Goal: Information Seeking & Learning: Check status

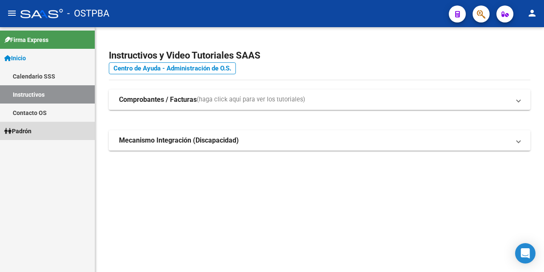
click at [31, 131] on span "Padrón" at bounding box center [17, 131] width 27 height 9
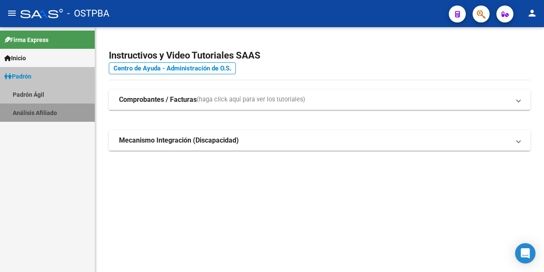
click at [54, 113] on link "Análisis Afiliado" at bounding box center [47, 113] width 95 height 18
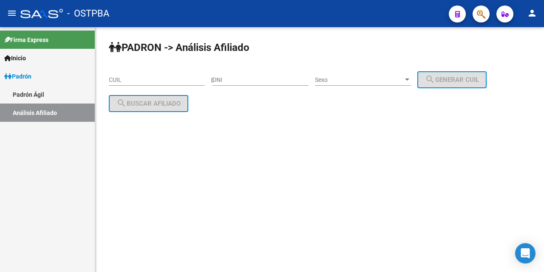
click at [219, 79] on div "| DNI Sexo Sexo search Generar CUIL" at bounding box center [352, 79] width 282 height 7
click at [230, 79] on input "DNI" at bounding box center [260, 79] width 96 height 7
type input "95154081"
click at [411, 81] on div at bounding box center [407, 79] width 8 height 7
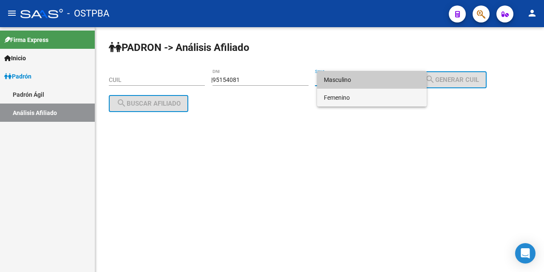
click at [385, 101] on span "Femenino" at bounding box center [372, 98] width 96 height 18
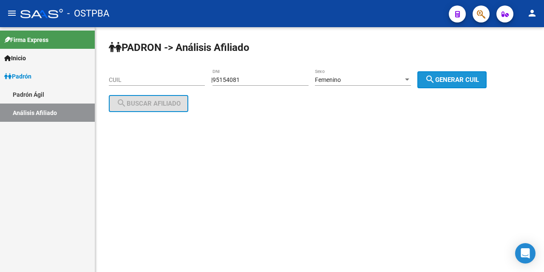
click at [446, 80] on span "search Generar CUIL" at bounding box center [452, 80] width 54 height 8
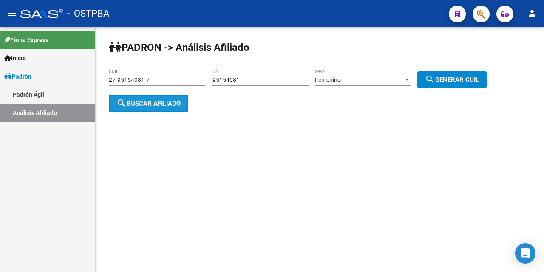
click at [162, 104] on span "search Buscar afiliado" at bounding box center [148, 104] width 64 height 8
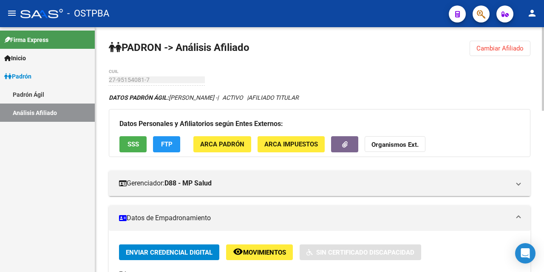
click at [505, 46] on span "Cambiar Afiliado" at bounding box center [499, 49] width 47 height 8
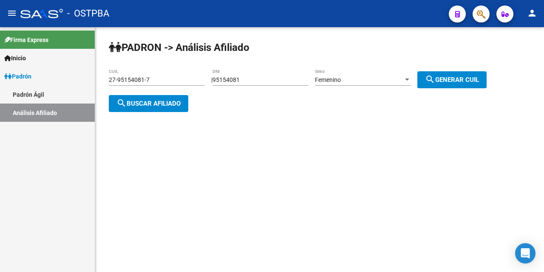
click at [280, 84] on div "95154081 DNI" at bounding box center [260, 77] width 96 height 17
click at [158, 82] on div "27-95154081-7 CUIL" at bounding box center [157, 77] width 96 height 17
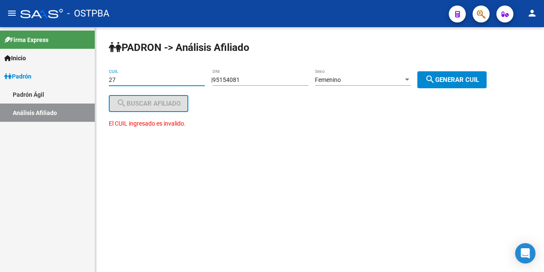
type input "2"
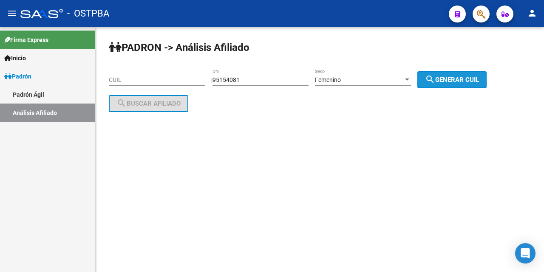
click at [479, 78] on span "search Generar CUIL" at bounding box center [452, 80] width 54 height 8
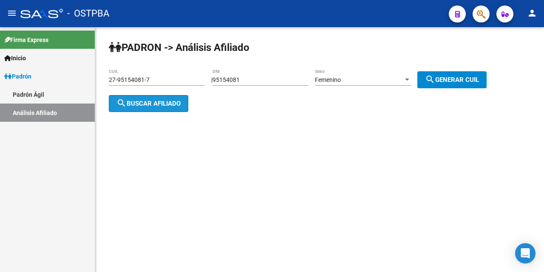
click at [172, 98] on button "search Buscar afiliado" at bounding box center [148, 103] width 79 height 17
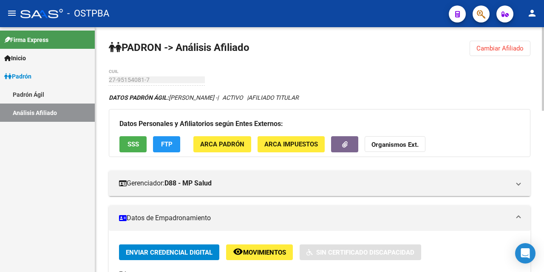
click at [487, 53] on button "Cambiar Afiliado" at bounding box center [500, 48] width 61 height 15
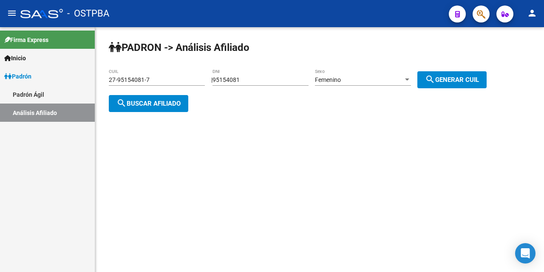
click at [411, 77] on div at bounding box center [407, 79] width 8 height 7
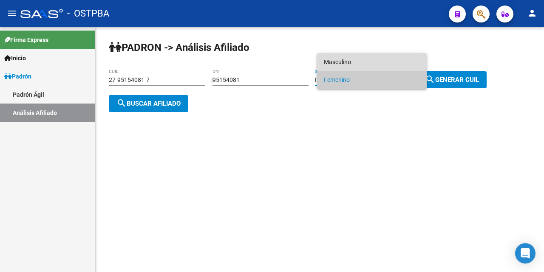
drag, startPoint x: 366, startPoint y: 62, endPoint x: 374, endPoint y: 81, distance: 20.4
click at [366, 64] on span "Masculino" at bounding box center [372, 62] width 96 height 18
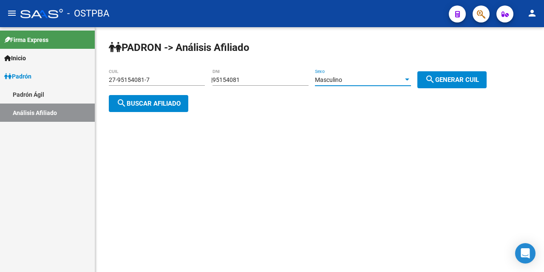
click at [455, 80] on span "search Generar CUIL" at bounding box center [452, 80] width 54 height 8
click at [141, 103] on span "search Buscar afiliado" at bounding box center [148, 104] width 64 height 8
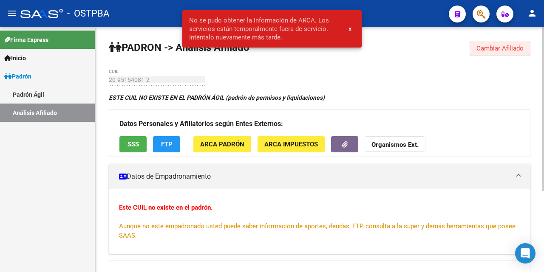
drag, startPoint x: 509, startPoint y: 45, endPoint x: 477, endPoint y: 61, distance: 36.3
click at [504, 61] on div "PADRON -> Análisis Afiliado Cambiar Afiliado 20-95154081-2 CUIL ESTE CUIL NO EX…" at bounding box center [319, 210] width 449 height 366
click at [492, 50] on span "Cambiar Afiliado" at bounding box center [499, 49] width 47 height 8
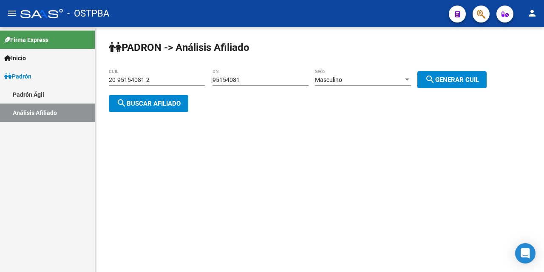
click at [411, 77] on div at bounding box center [407, 79] width 8 height 7
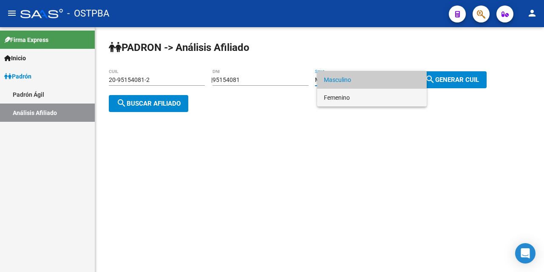
click at [351, 98] on span "Femenino" at bounding box center [372, 98] width 96 height 18
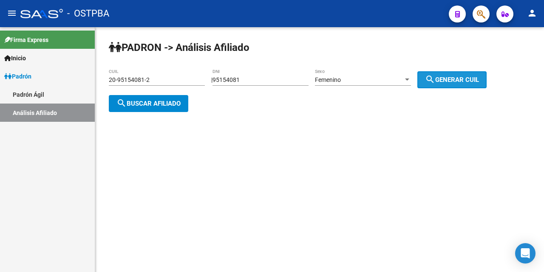
click at [464, 76] on span "search Generar CUIL" at bounding box center [452, 80] width 54 height 8
click at [141, 96] on button "search Buscar afiliado" at bounding box center [148, 103] width 79 height 17
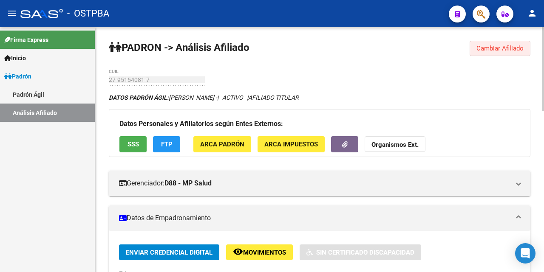
click at [493, 51] on span "Cambiar Afiliado" at bounding box center [499, 49] width 47 height 8
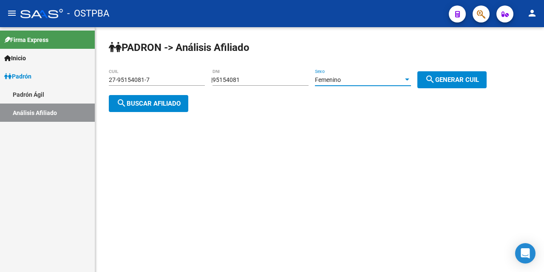
click at [411, 78] on div at bounding box center [407, 79] width 8 height 7
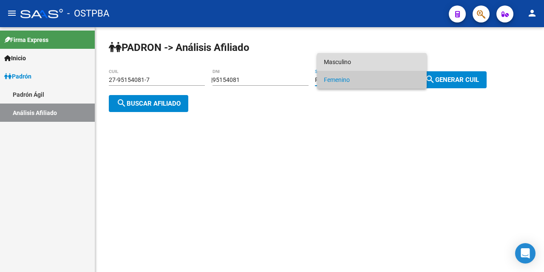
drag, startPoint x: 375, startPoint y: 57, endPoint x: 430, endPoint y: 72, distance: 56.8
click at [375, 57] on span "Masculino" at bounding box center [372, 62] width 96 height 18
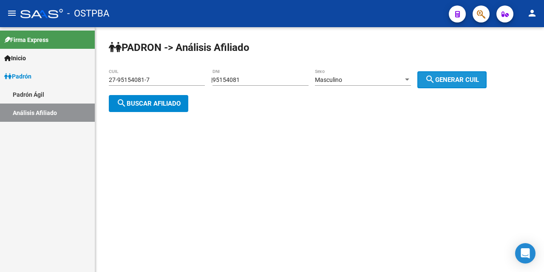
click at [463, 79] on span "search Generar CUIL" at bounding box center [452, 80] width 54 height 8
type input "20-95154081-2"
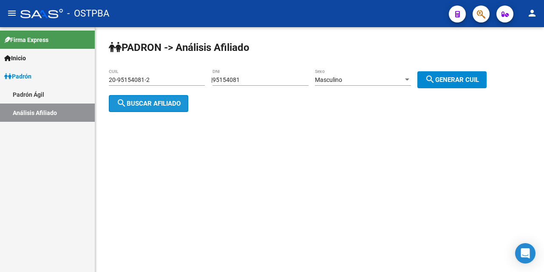
click at [161, 97] on button "search Buscar afiliado" at bounding box center [148, 103] width 79 height 17
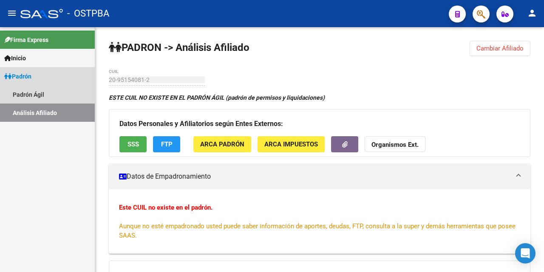
click at [69, 111] on link "Análisis Afiliado" at bounding box center [47, 113] width 95 height 18
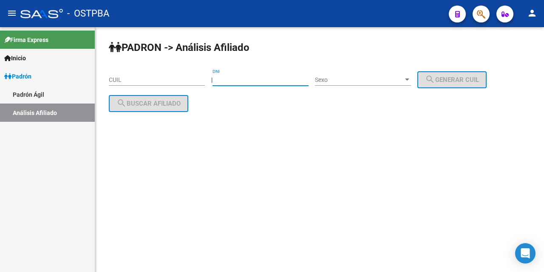
click at [283, 79] on input "DNI" at bounding box center [260, 79] width 96 height 7
type input "95154081"
click at [409, 81] on div at bounding box center [407, 80] width 4 height 2
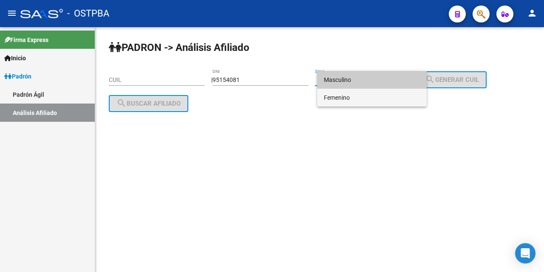
click at [412, 99] on span "Femenino" at bounding box center [372, 98] width 96 height 18
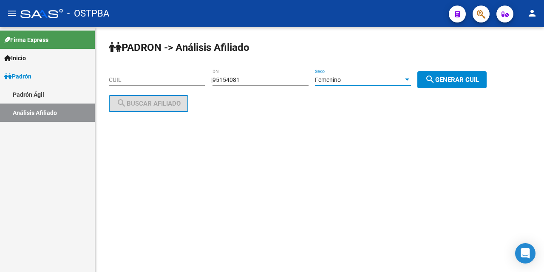
click at [484, 74] on button "search Generar CUIL" at bounding box center [451, 79] width 69 height 17
type input "27-95154081-7"
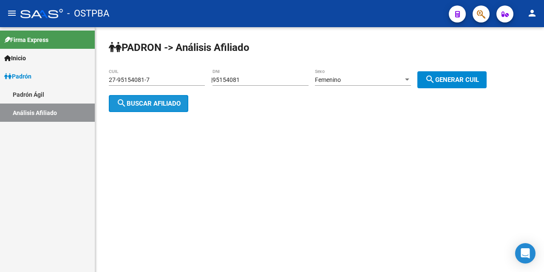
click at [147, 97] on button "search Buscar afiliado" at bounding box center [148, 103] width 79 height 17
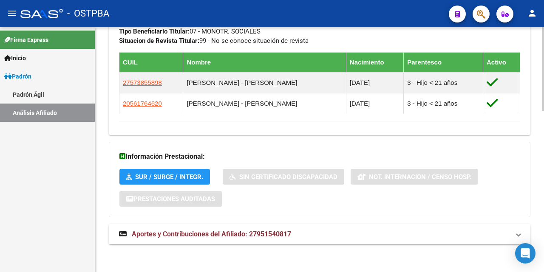
scroll to position [472, 0]
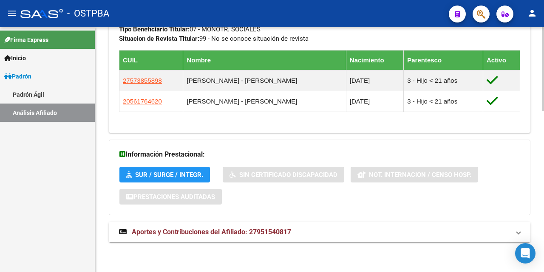
click at [258, 229] on span "Aportes y Contribuciones del Afiliado: 27951540817" at bounding box center [211, 232] width 159 height 8
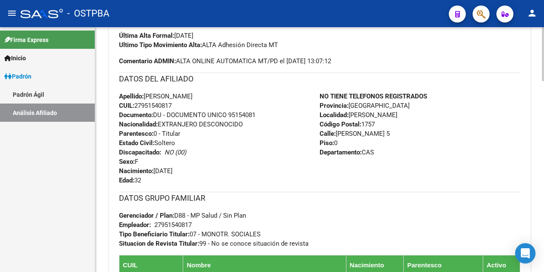
scroll to position [224, 0]
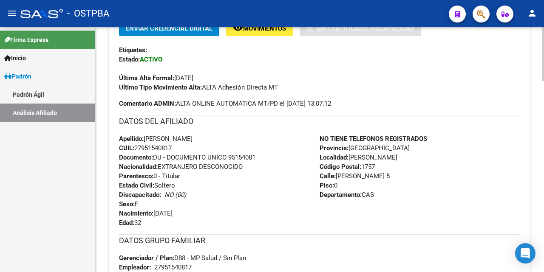
drag, startPoint x: 176, startPoint y: 147, endPoint x: 280, endPoint y: 125, distance: 105.9
click at [146, 148] on div "Apellido: [PERSON_NAME]: 27951540817 Documento: DU - DOCUMENTO UNICO 95154081 N…" at bounding box center [219, 180] width 201 height 93
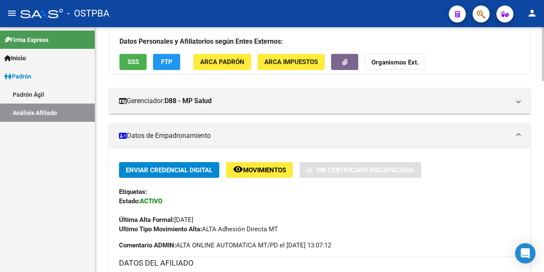
scroll to position [139, 0]
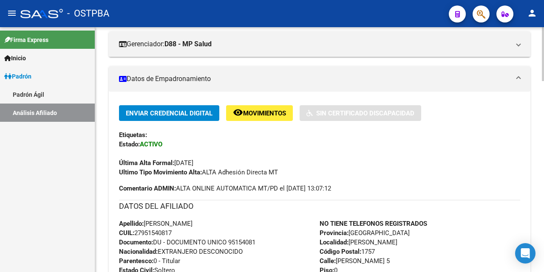
click at [183, 232] on div "Apellido: [PERSON_NAME]: 27951540817 Documento: DU - DOCUMENTO UNICO 95154081 N…" at bounding box center [219, 265] width 201 height 93
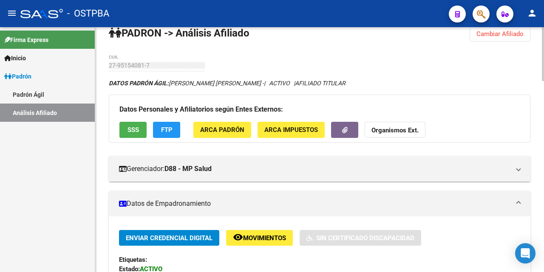
scroll to position [0, 0]
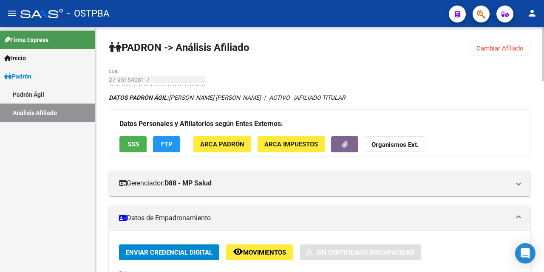
click at [503, 44] on button "Cambiar Afiliado" at bounding box center [500, 48] width 61 height 15
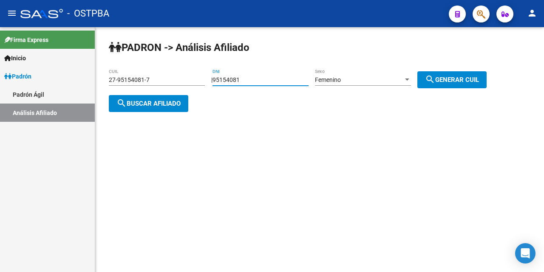
click at [270, 79] on input "95154081" at bounding box center [260, 79] width 96 height 7
type input "9"
click at [182, 84] on div "27-95154081-7 CUIL" at bounding box center [157, 77] width 96 height 17
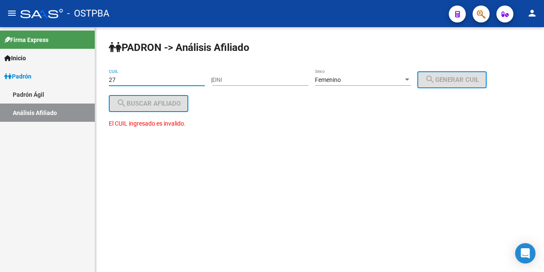
type input "2"
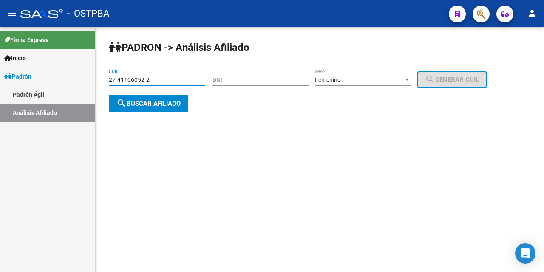
click at [167, 102] on span "search Buscar afiliado" at bounding box center [148, 104] width 64 height 8
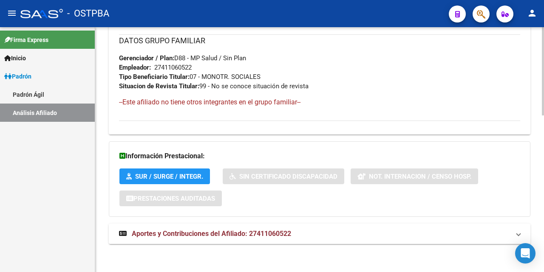
scroll to position [436, 0]
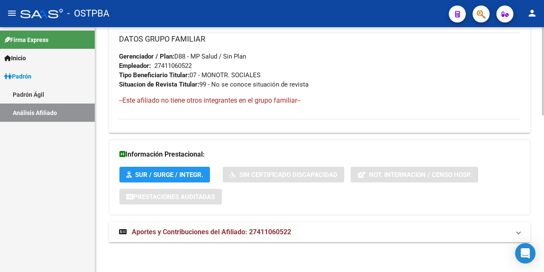
click at [208, 231] on span "Aportes y Contribuciones del Afiliado: 27411060522" at bounding box center [211, 232] width 159 height 8
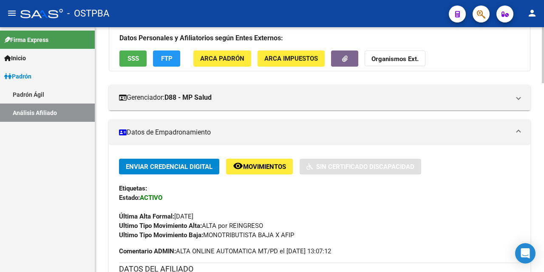
scroll to position [85, 0]
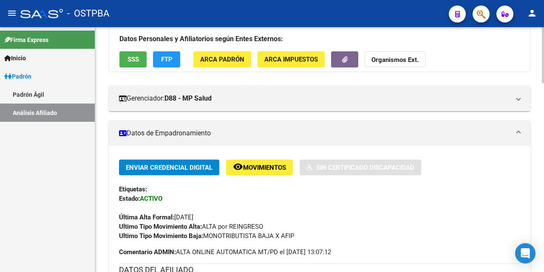
drag, startPoint x: 277, startPoint y: 219, endPoint x: 281, endPoint y: 217, distance: 4.4
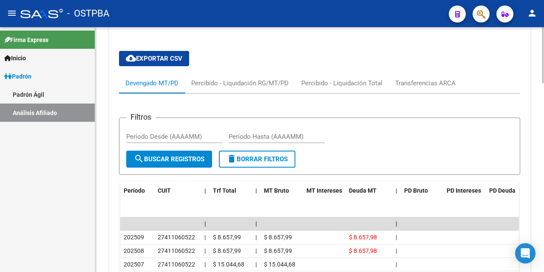
scroll to position [612, 0]
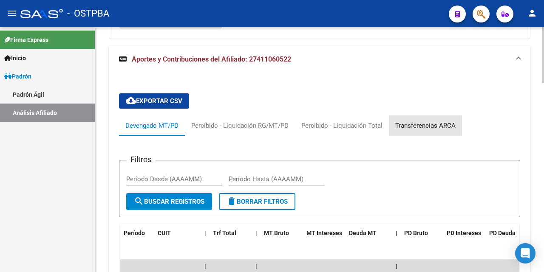
click at [433, 126] on div "Transferencias ARCA" at bounding box center [425, 125] width 60 height 9
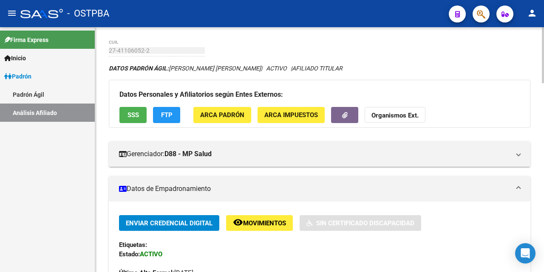
scroll to position [0, 0]
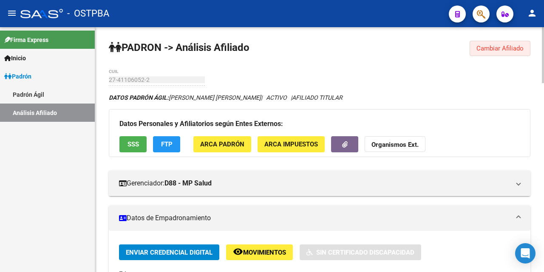
click at [493, 47] on span "Cambiar Afiliado" at bounding box center [499, 49] width 47 height 8
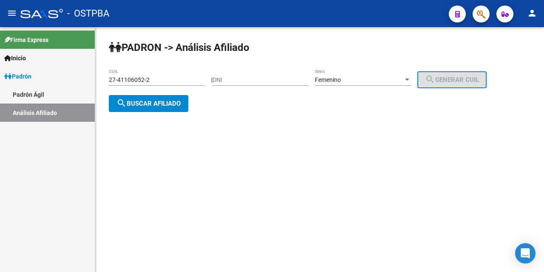
click at [167, 74] on div "27-41106052-2 CUIL" at bounding box center [157, 77] width 96 height 17
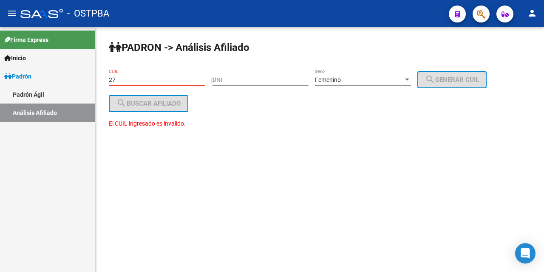
type input "2"
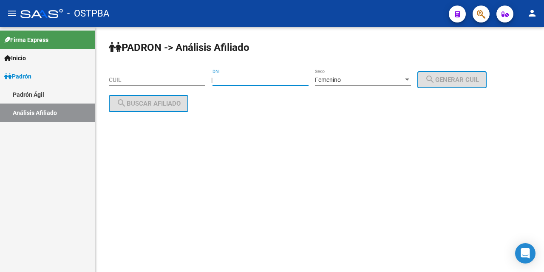
click at [227, 79] on input "DNI" at bounding box center [260, 79] width 96 height 7
type input "20480235"
click at [411, 79] on div at bounding box center [407, 79] width 8 height 7
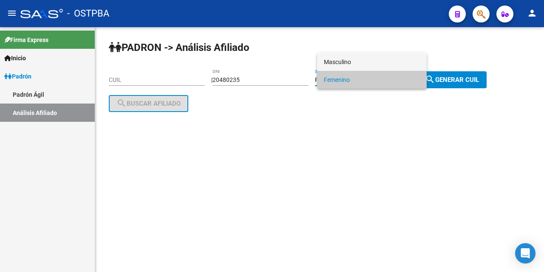
click at [364, 60] on span "Masculino" at bounding box center [372, 62] width 96 height 18
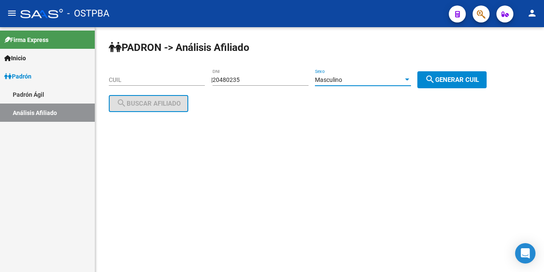
click at [457, 78] on span "search Generar CUIL" at bounding box center [452, 80] width 54 height 8
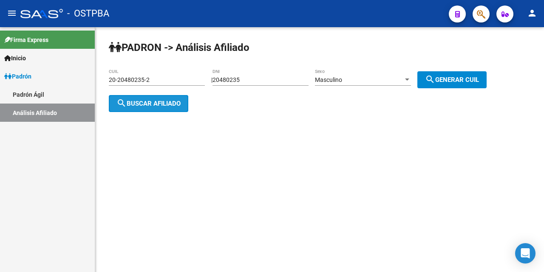
click at [160, 105] on span "search Buscar afiliado" at bounding box center [148, 104] width 64 height 8
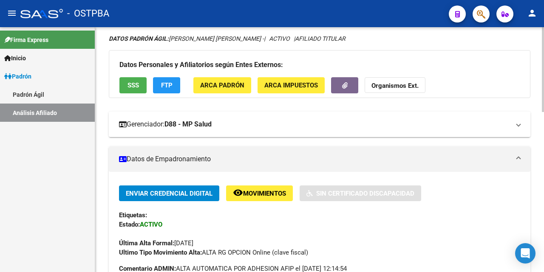
scroll to position [42, 0]
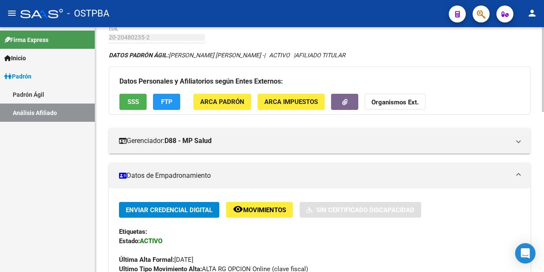
click at [125, 103] on button "SSS" at bounding box center [132, 102] width 27 height 16
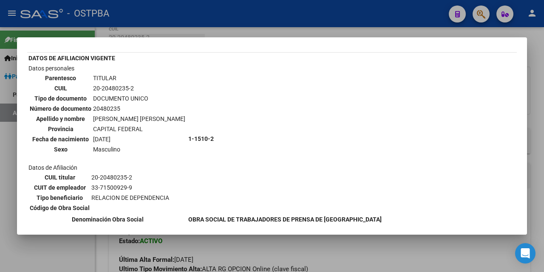
scroll to position [0, 0]
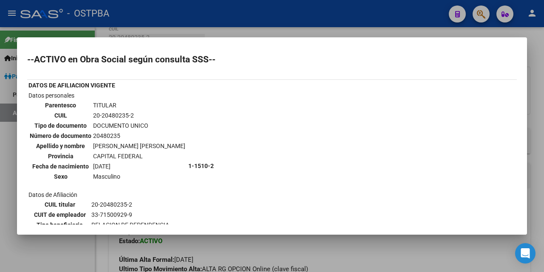
click at [278, 36] on div at bounding box center [272, 136] width 544 height 272
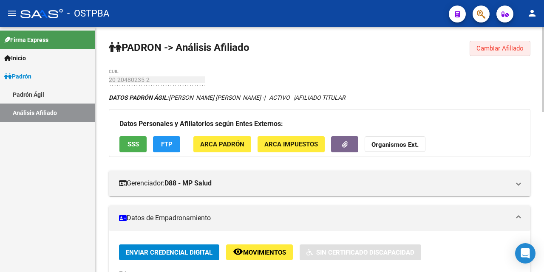
click at [500, 48] on span "Cambiar Afiliado" at bounding box center [499, 49] width 47 height 8
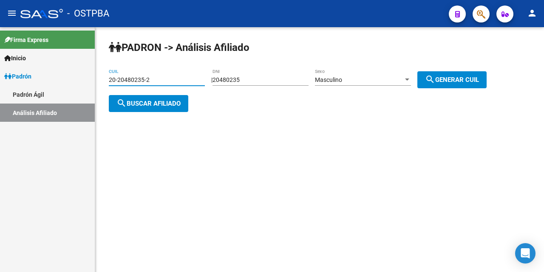
click at [173, 79] on input "20-20480235-2" at bounding box center [157, 79] width 96 height 7
type input "20-37124596-1"
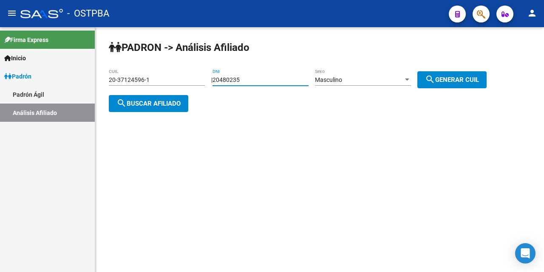
click at [261, 81] on input "20480235" at bounding box center [260, 79] width 96 height 7
type input "2"
click at [411, 78] on div at bounding box center [407, 79] width 8 height 7
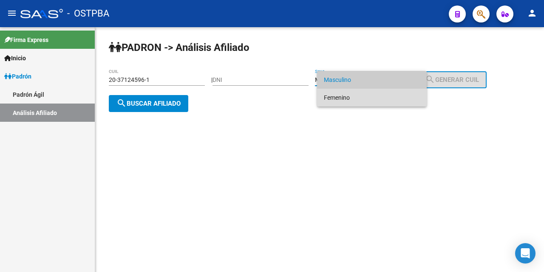
click at [349, 97] on span "Femenino" at bounding box center [372, 98] width 96 height 18
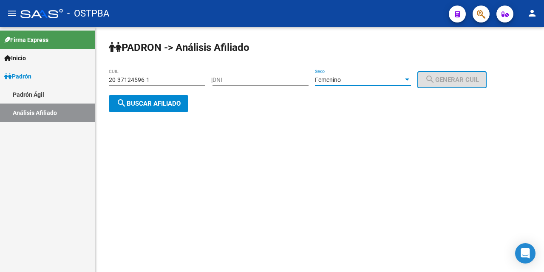
click at [165, 105] on span "search Buscar afiliado" at bounding box center [148, 104] width 64 height 8
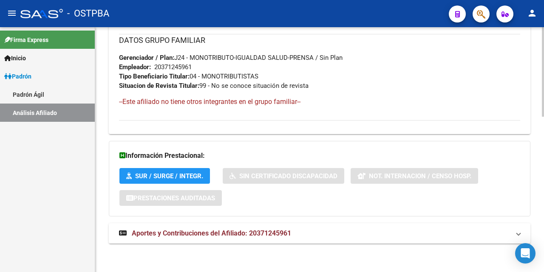
scroll to position [426, 0]
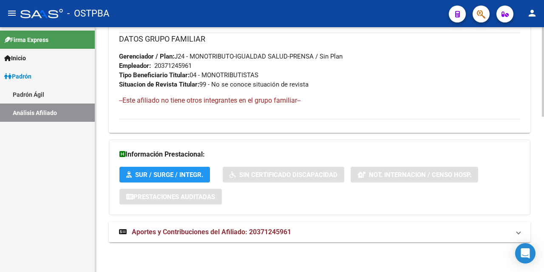
click at [241, 234] on span "Aportes y Contribuciones del Afiliado: 20371245961" at bounding box center [211, 232] width 159 height 8
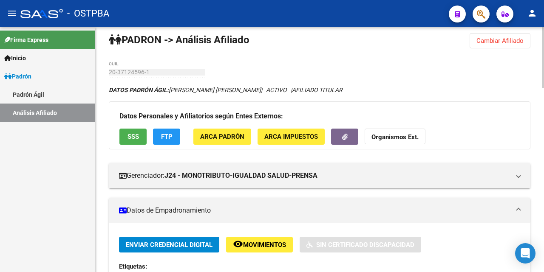
scroll to position [0, 0]
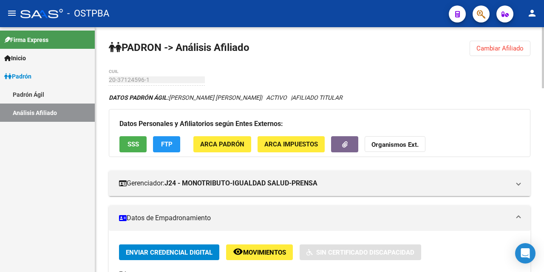
click at [504, 50] on span "Cambiar Afiliado" at bounding box center [499, 49] width 47 height 8
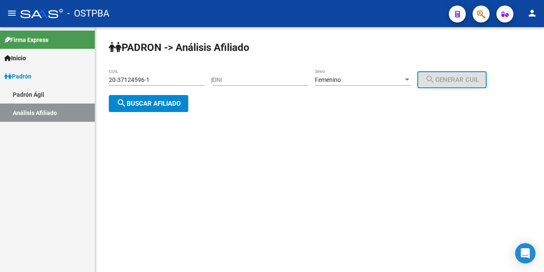
click at [170, 84] on div "20-37124596-1 CUIL" at bounding box center [157, 77] width 96 height 17
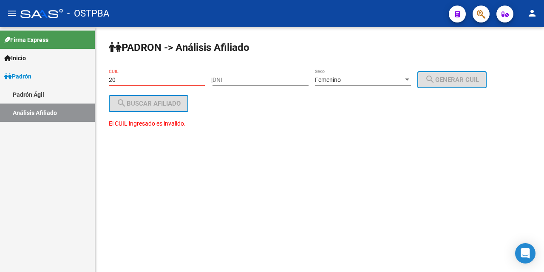
type input "2"
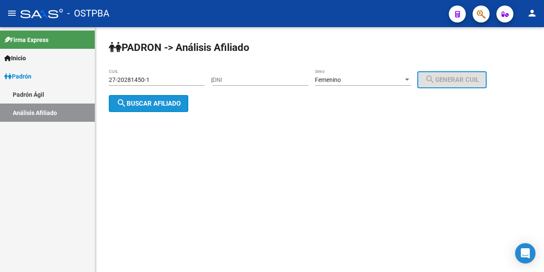
drag, startPoint x: 132, startPoint y: 105, endPoint x: 158, endPoint y: 141, distance: 44.7
click at [132, 106] on span "search Buscar afiliado" at bounding box center [148, 104] width 64 height 8
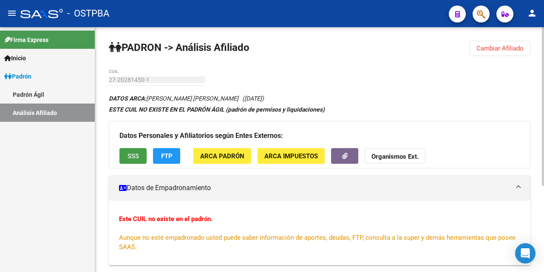
click at [133, 157] on span "SSS" at bounding box center [132, 157] width 11 height 8
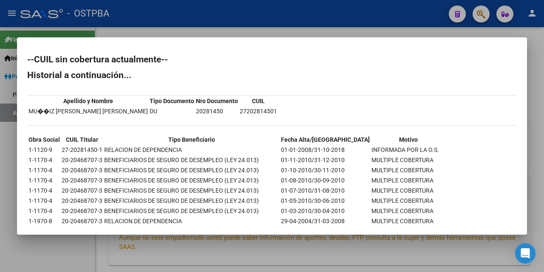
click at [320, 35] on div at bounding box center [272, 136] width 544 height 272
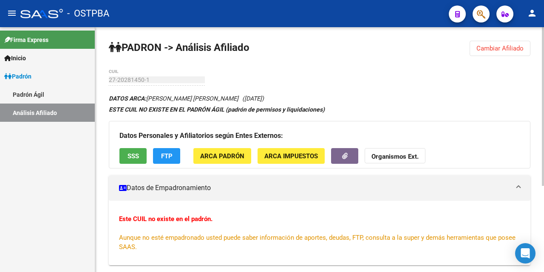
click at [222, 157] on span "ARCA Padrón" at bounding box center [222, 157] width 44 height 8
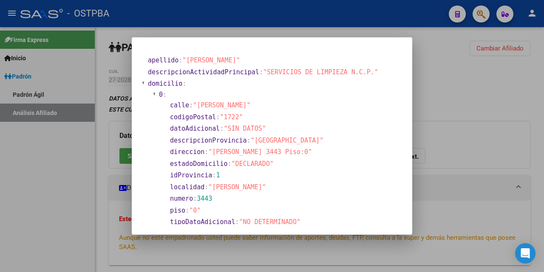
click at [240, 31] on div at bounding box center [272, 136] width 544 height 272
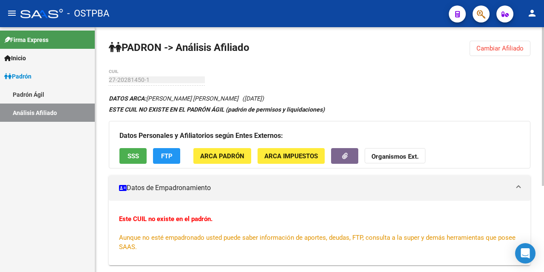
click at [169, 156] on span "FTP" at bounding box center [166, 157] width 11 height 8
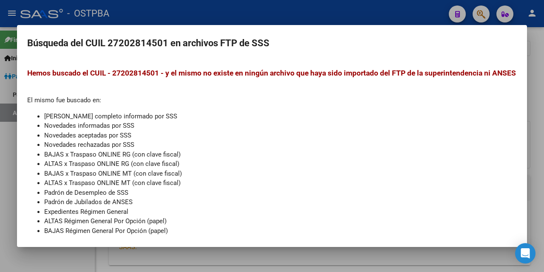
click at [306, 17] on div at bounding box center [272, 136] width 544 height 272
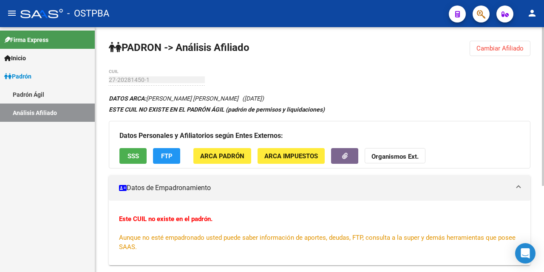
click at [138, 155] on span "SSS" at bounding box center [132, 157] width 11 height 8
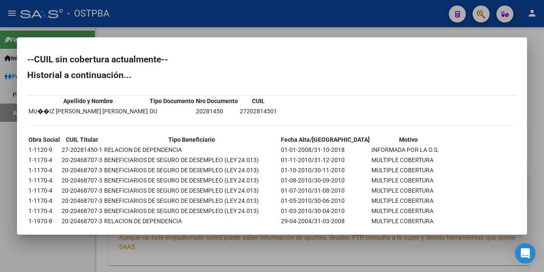
click at [278, 33] on div at bounding box center [272, 136] width 544 height 272
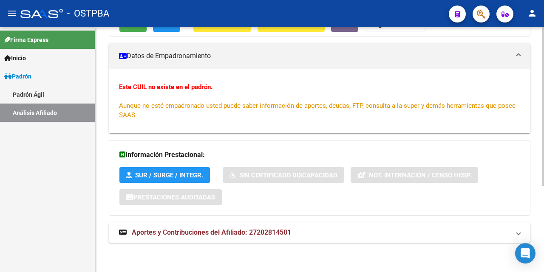
scroll to position [133, 0]
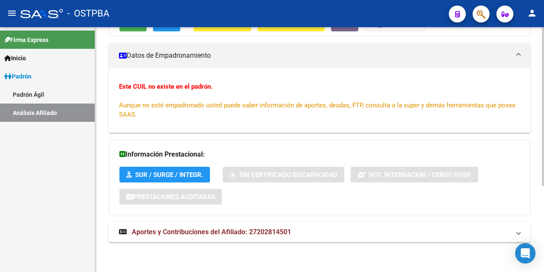
click at [238, 232] on span "Aportes y Contribuciones del Afiliado: 27202814501" at bounding box center [211, 232] width 159 height 8
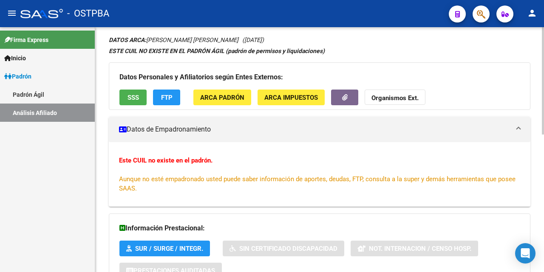
scroll to position [0, 0]
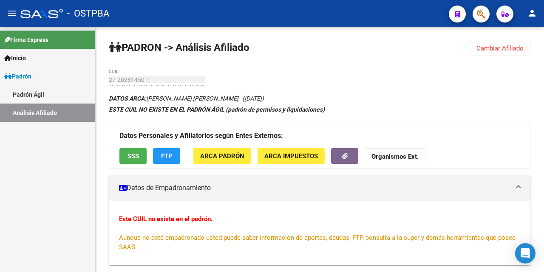
click at [306, 14] on div "- OSTPBA" at bounding box center [231, 13] width 422 height 19
click at [489, 51] on span "Cambiar Afiliado" at bounding box center [499, 49] width 47 height 8
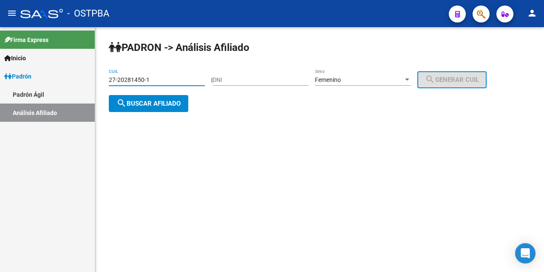
click at [168, 81] on input "27-20281450-1" at bounding box center [157, 79] width 96 height 7
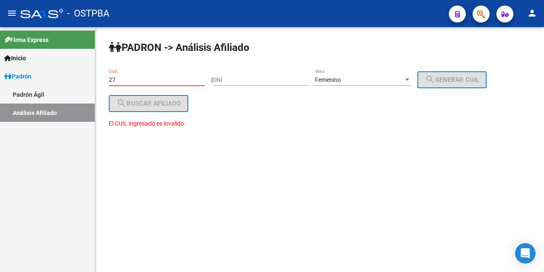
type input "2"
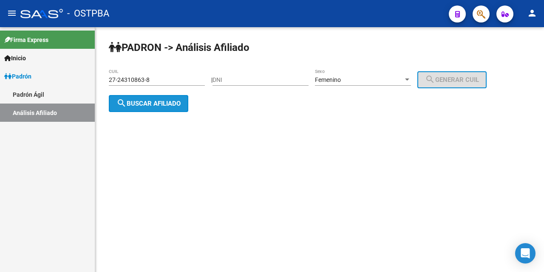
click at [135, 105] on span "search Buscar afiliado" at bounding box center [148, 104] width 64 height 8
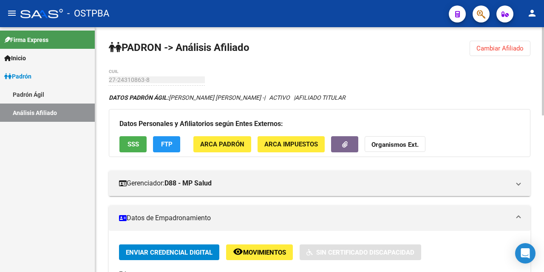
drag, startPoint x: 508, startPoint y: 51, endPoint x: 431, endPoint y: 120, distance: 103.5
click at [508, 50] on span "Cambiar Afiliado" at bounding box center [499, 49] width 47 height 8
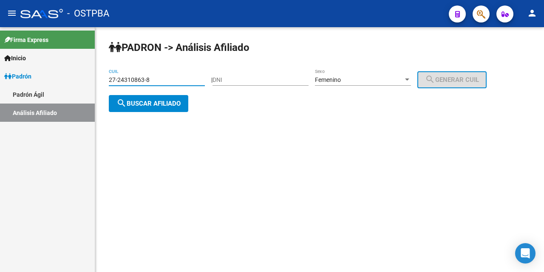
click at [153, 78] on input "27-24310863-8" at bounding box center [157, 79] width 96 height 7
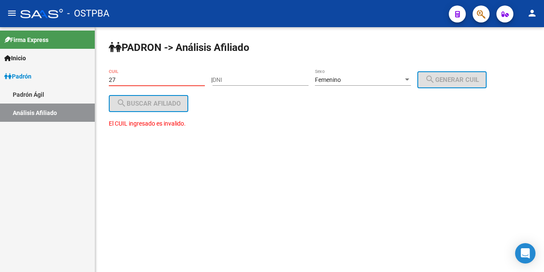
type input "2"
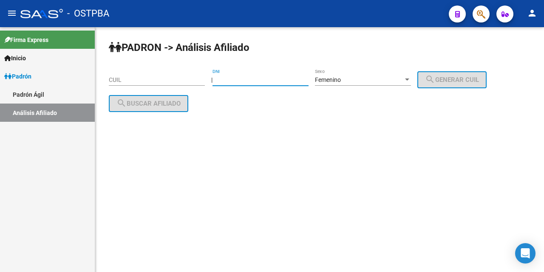
click at [224, 76] on input "DNI" at bounding box center [260, 79] width 96 height 7
type input "21454076"
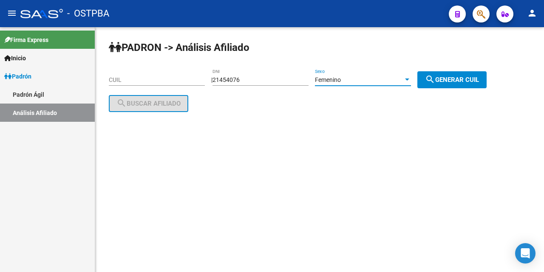
click at [409, 79] on div at bounding box center [407, 80] width 4 height 2
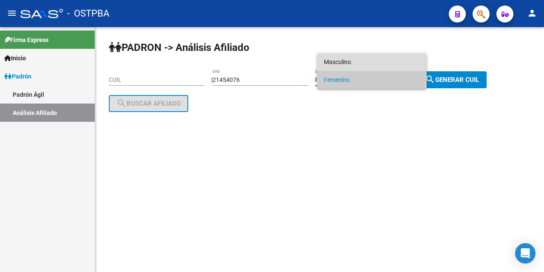
click at [348, 61] on span "Masculino" at bounding box center [372, 62] width 96 height 18
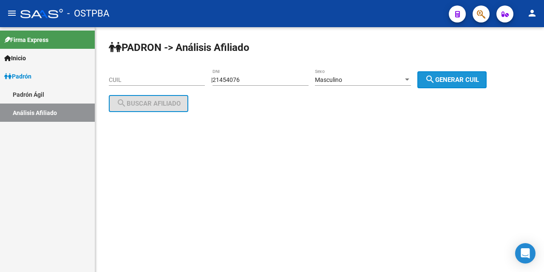
click at [435, 76] on mat-icon "search" at bounding box center [430, 79] width 10 height 10
type input "20-21454076-3"
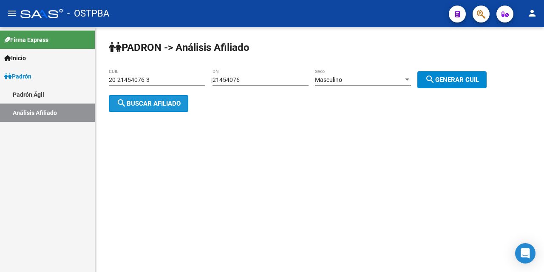
click at [177, 101] on span "search Buscar afiliado" at bounding box center [148, 104] width 64 height 8
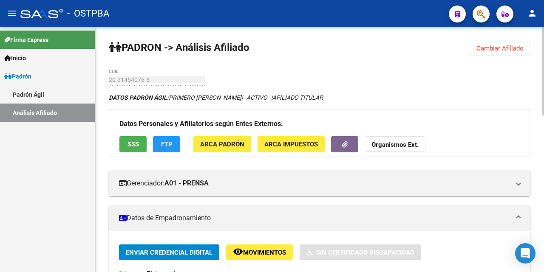
click at [501, 50] on span "Cambiar Afiliado" at bounding box center [499, 49] width 47 height 8
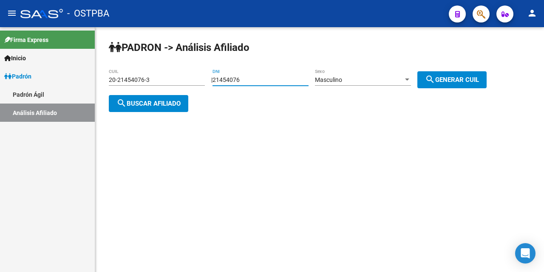
click at [257, 79] on input "21454076" at bounding box center [260, 79] width 96 height 7
type input "2"
click at [179, 83] on input "20-21454076-3" at bounding box center [157, 79] width 96 height 7
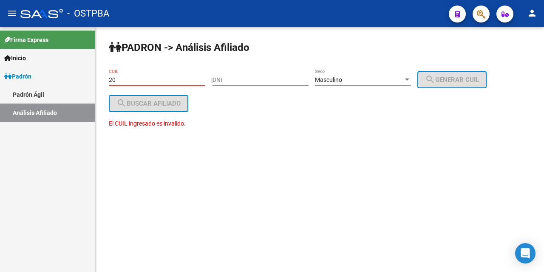
type input "2"
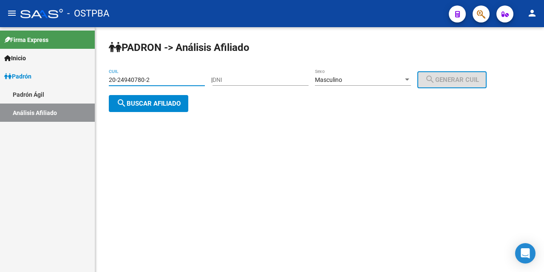
click at [174, 104] on span "search Buscar afiliado" at bounding box center [148, 104] width 64 height 8
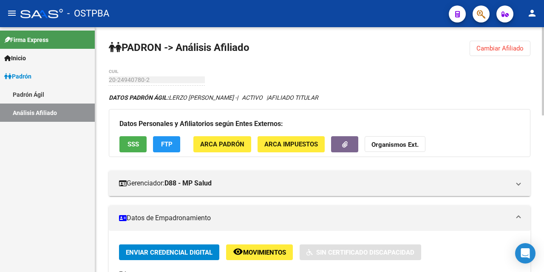
click at [507, 49] on span "Cambiar Afiliado" at bounding box center [499, 49] width 47 height 8
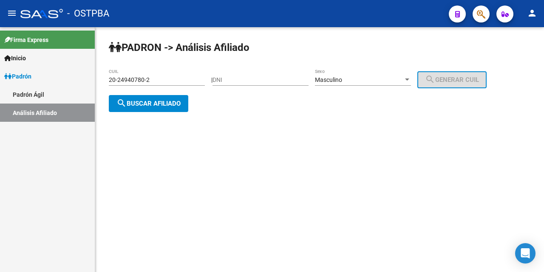
click at [163, 82] on input "20-24940780-2" at bounding box center [157, 79] width 96 height 7
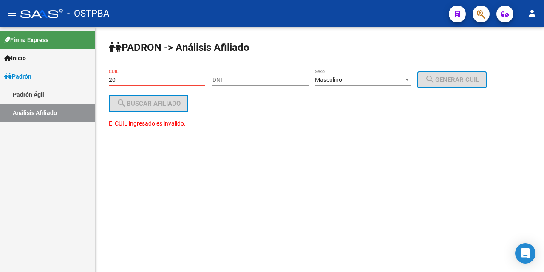
type input "2"
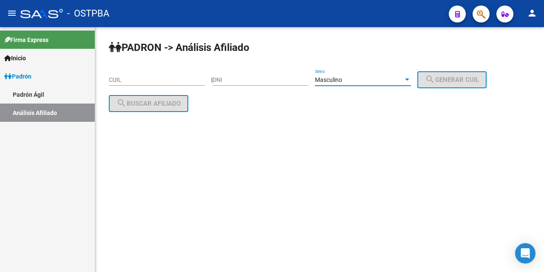
click at [409, 79] on div at bounding box center [407, 80] width 4 height 2
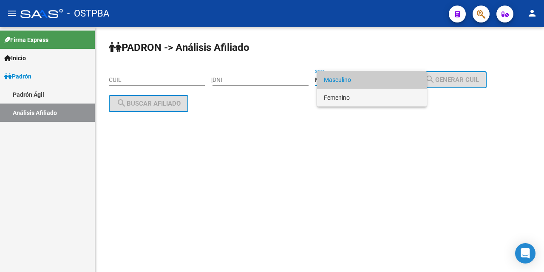
click at [355, 94] on span "Femenino" at bounding box center [372, 98] width 96 height 18
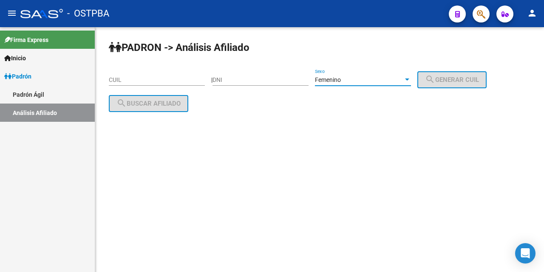
click at [115, 81] on input "CUIL" at bounding box center [157, 79] width 96 height 7
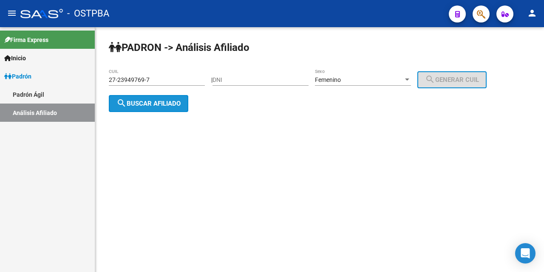
click at [161, 104] on span "search Buscar afiliado" at bounding box center [148, 104] width 64 height 8
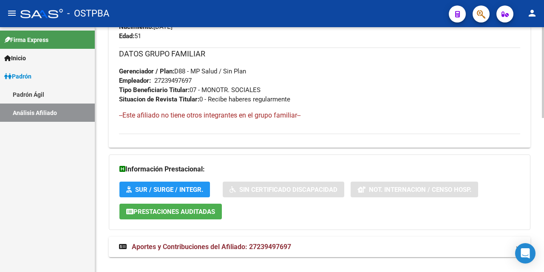
scroll to position [417, 0]
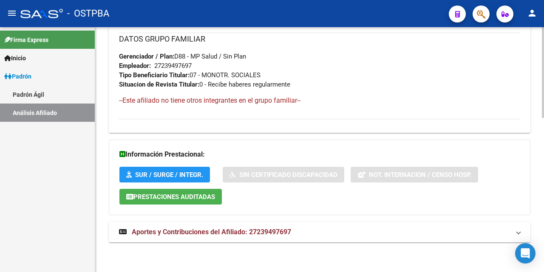
click at [198, 232] on span "Aportes y Contribuciones del Afiliado: 27239497697" at bounding box center [211, 232] width 159 height 8
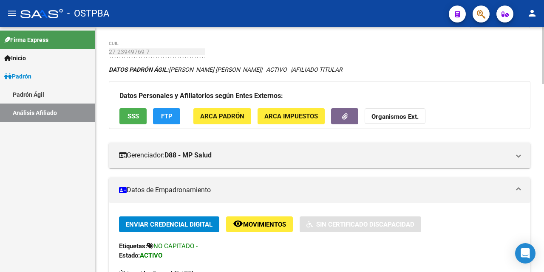
scroll to position [0, 0]
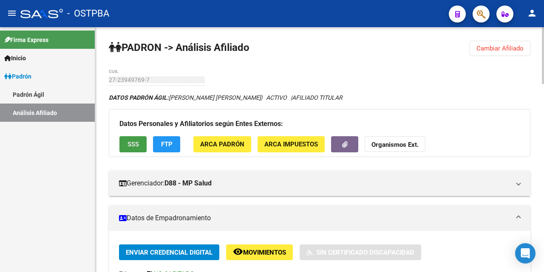
click at [129, 146] on span "SSS" at bounding box center [132, 145] width 11 height 8
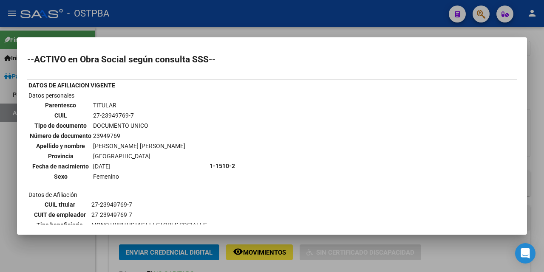
click at [299, 30] on div at bounding box center [272, 136] width 544 height 272
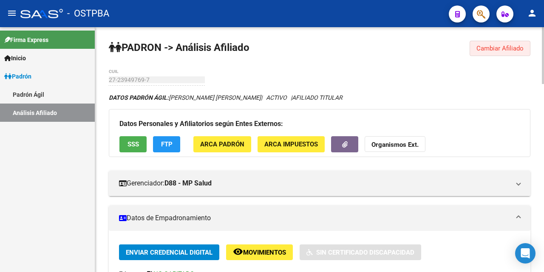
drag, startPoint x: 500, startPoint y: 47, endPoint x: 500, endPoint y: 54, distance: 6.8
click at [500, 48] on span "Cambiar Afiliado" at bounding box center [499, 49] width 47 height 8
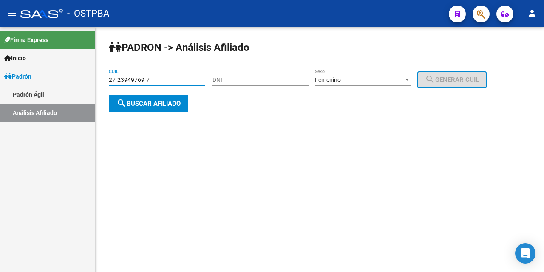
click at [185, 78] on input "27-23949769-7" at bounding box center [157, 79] width 96 height 7
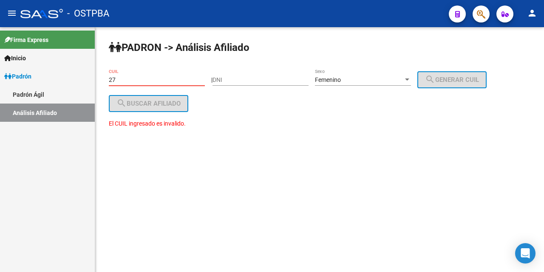
type input "2"
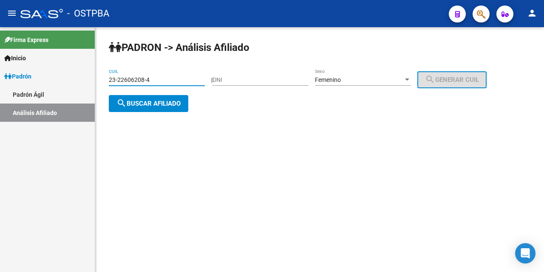
click at [164, 104] on span "search Buscar afiliado" at bounding box center [148, 104] width 64 height 8
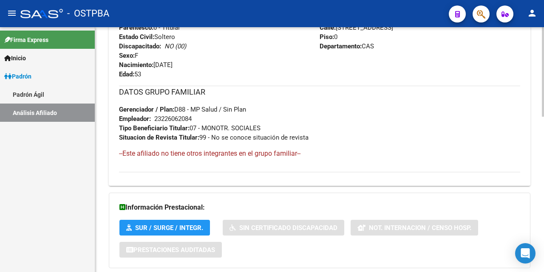
scroll to position [426, 0]
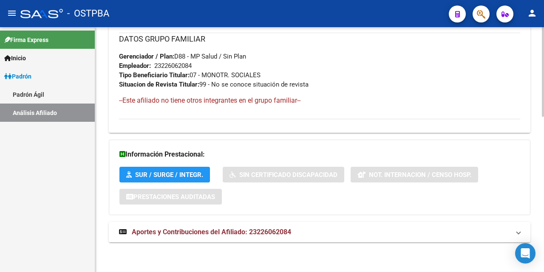
click at [257, 234] on span "Aportes y Contribuciones del Afiliado: 23226062084" at bounding box center [211, 232] width 159 height 8
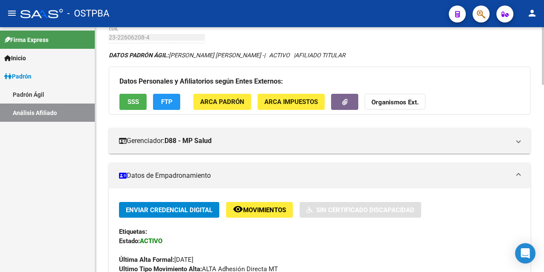
scroll to position [0, 0]
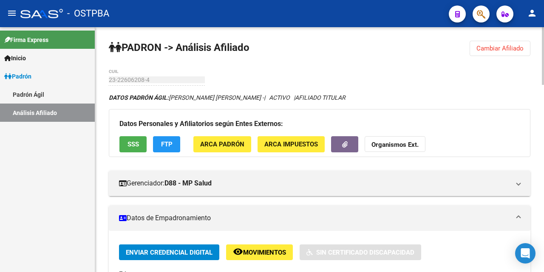
click at [509, 49] on span "Cambiar Afiliado" at bounding box center [499, 49] width 47 height 8
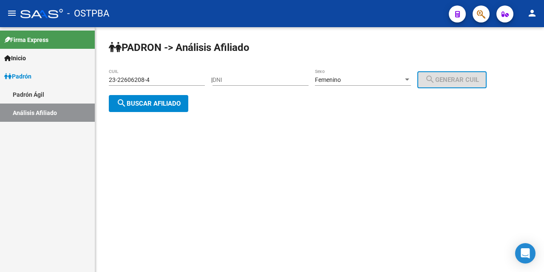
click at [157, 80] on input "23-22606208-4" at bounding box center [157, 79] width 96 height 7
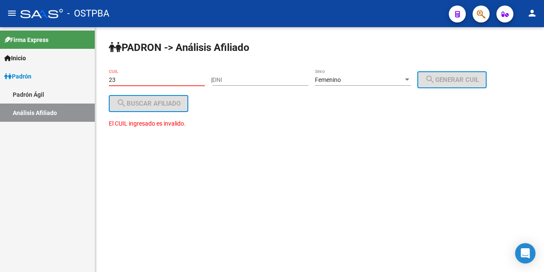
type input "2"
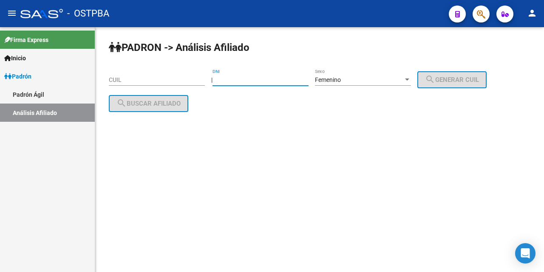
click at [225, 80] on input "DNI" at bounding box center [260, 79] width 96 height 7
type input "51162699"
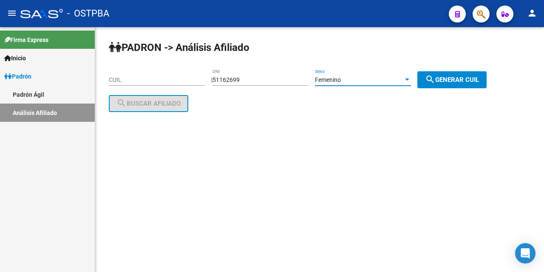
click at [409, 79] on div at bounding box center [407, 80] width 4 height 2
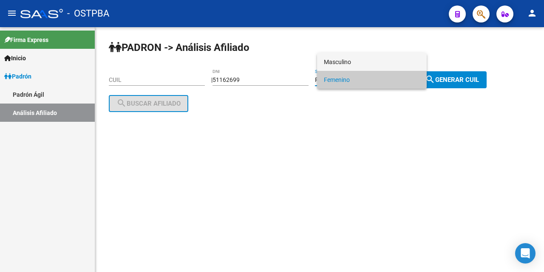
click at [360, 60] on span "Masculino" at bounding box center [372, 62] width 96 height 18
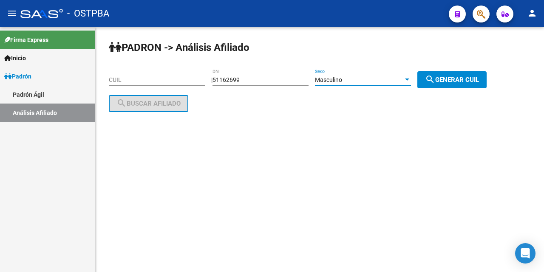
click at [455, 77] on span "search Generar CUIL" at bounding box center [452, 80] width 54 height 8
type input "20-51162699-5"
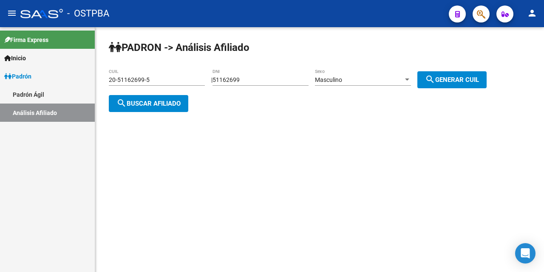
click at [174, 103] on span "search Buscar afiliado" at bounding box center [148, 104] width 64 height 8
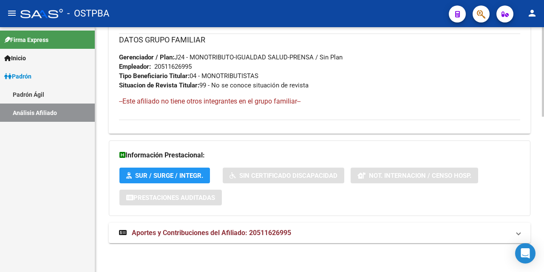
scroll to position [426, 0]
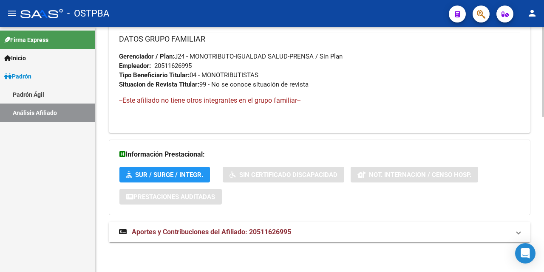
click at [231, 230] on span "Aportes y Contribuciones del Afiliado: 20511626995" at bounding box center [211, 232] width 159 height 8
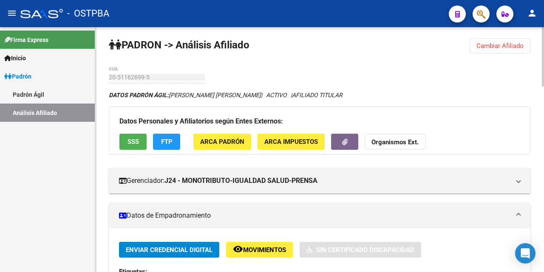
scroll to position [0, 0]
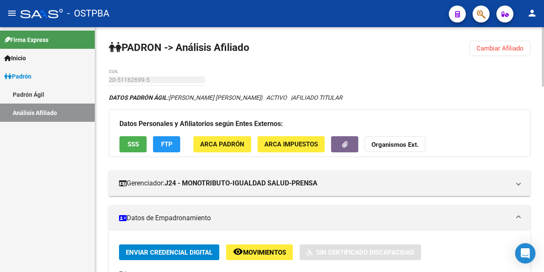
click at [141, 141] on button "SSS" at bounding box center [132, 144] width 27 height 16
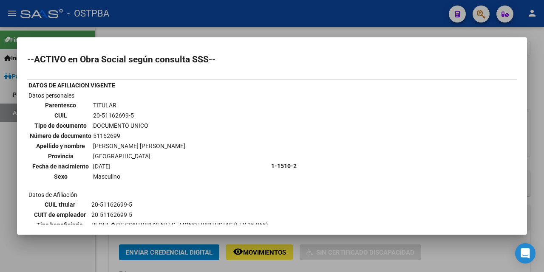
click at [302, 32] on div at bounding box center [272, 136] width 544 height 272
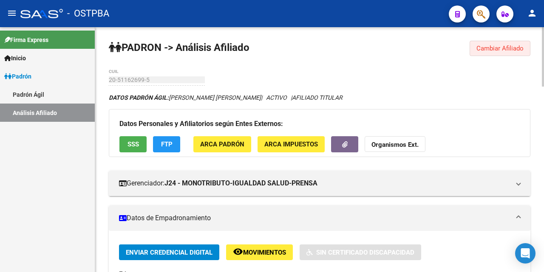
click at [487, 50] on span "Cambiar Afiliado" at bounding box center [499, 49] width 47 height 8
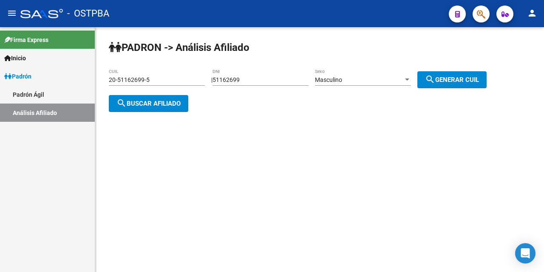
click at [264, 79] on input "51162699" at bounding box center [260, 79] width 96 height 7
type input "5"
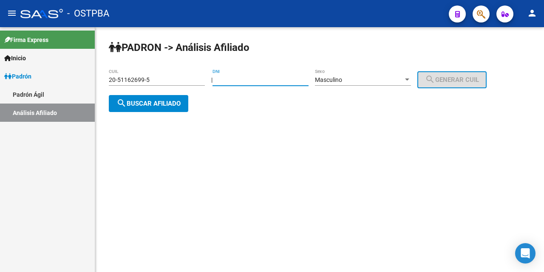
click at [161, 83] on input "20-51162699-5" at bounding box center [157, 79] width 96 height 7
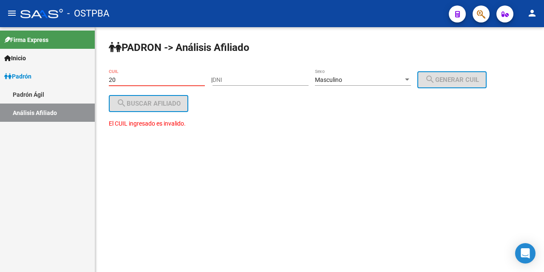
type input "2"
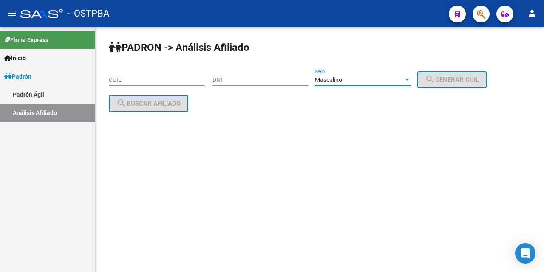
click at [411, 78] on div at bounding box center [407, 79] width 8 height 7
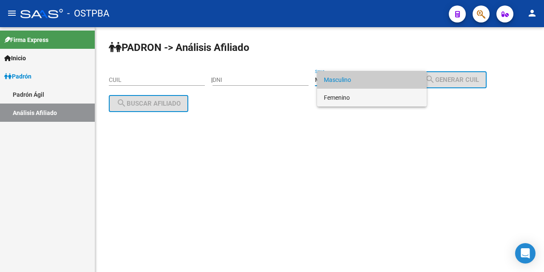
click at [366, 96] on span "Femenino" at bounding box center [372, 98] width 96 height 18
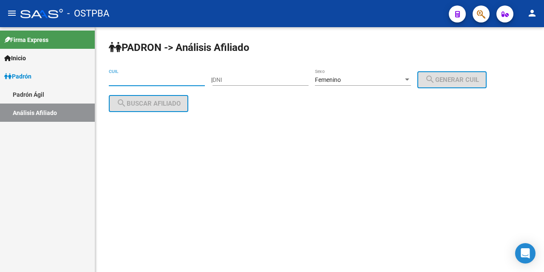
click at [114, 79] on input "CUIL" at bounding box center [157, 79] width 96 height 7
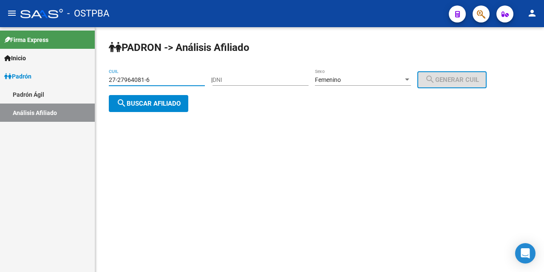
type input "27-27964081-6"
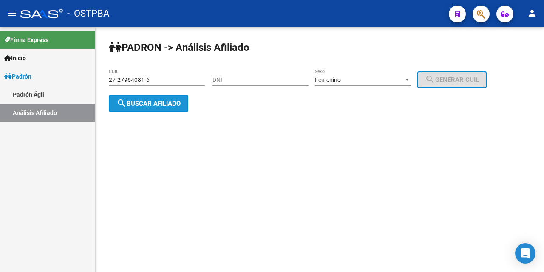
click at [171, 106] on button "search Buscar afiliado" at bounding box center [148, 103] width 79 height 17
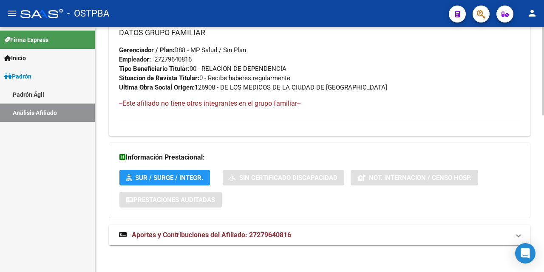
scroll to position [436, 0]
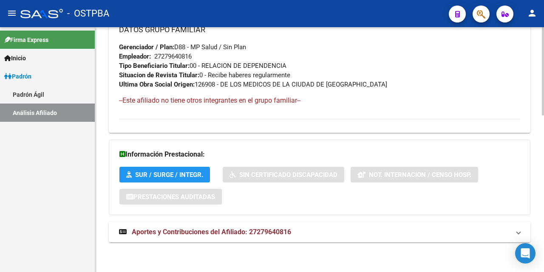
click at [238, 233] on span "Aportes y Contribuciones del Afiliado: 27279640816" at bounding box center [211, 232] width 159 height 8
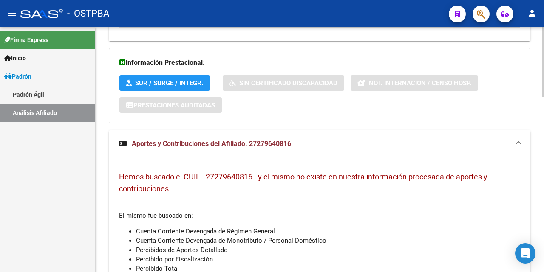
scroll to position [521, 0]
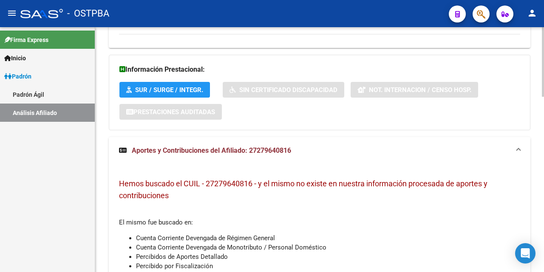
click at [234, 148] on span "Aportes y Contribuciones del Afiliado: 27279640816" at bounding box center [211, 151] width 159 height 8
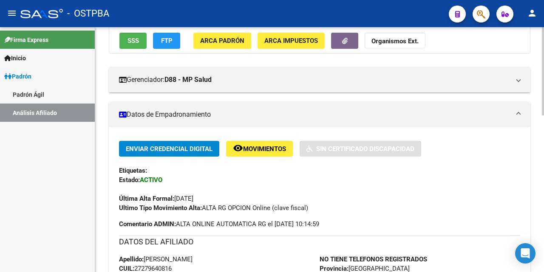
scroll to position [53, 0]
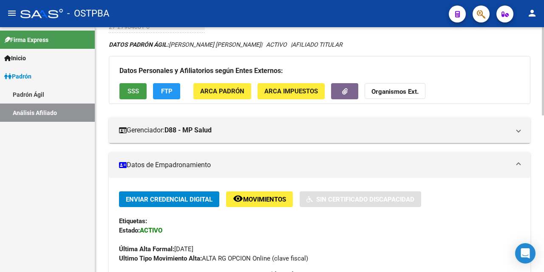
click at [133, 94] on span "SSS" at bounding box center [132, 92] width 11 height 8
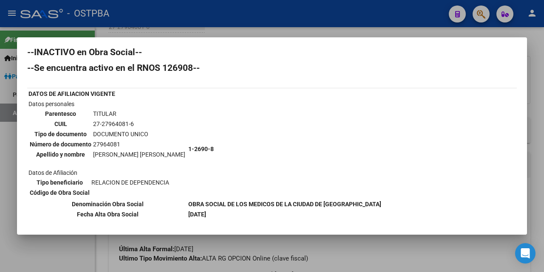
scroll to position [0, 0]
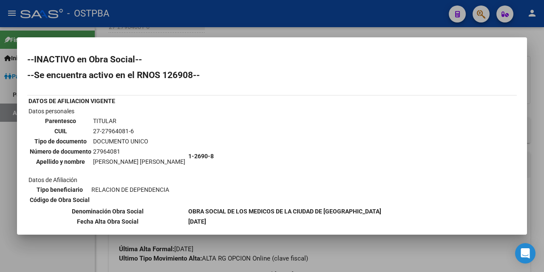
click at [300, 32] on div at bounding box center [272, 136] width 544 height 272
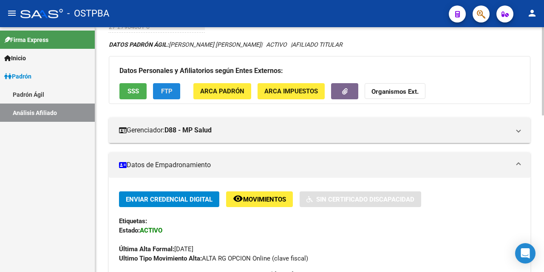
click at [165, 93] on span "FTP" at bounding box center [166, 92] width 11 height 8
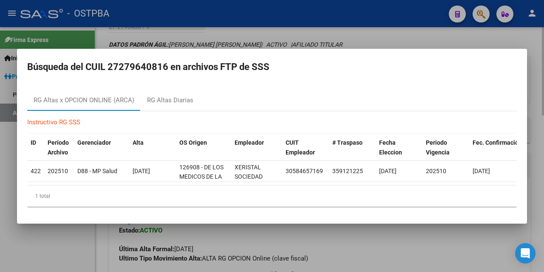
click at [361, 38] on div at bounding box center [272, 136] width 544 height 272
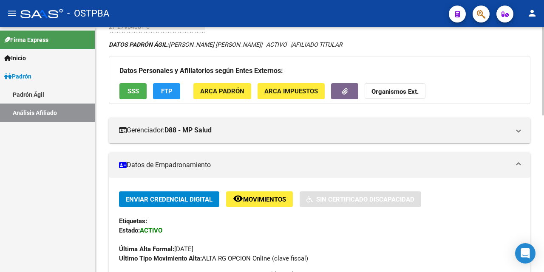
click at [135, 91] on span "SSS" at bounding box center [132, 92] width 11 height 8
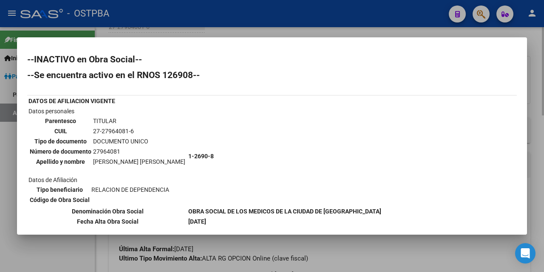
drag, startPoint x: 314, startPoint y: 34, endPoint x: 312, endPoint y: 59, distance: 25.6
click at [315, 34] on div at bounding box center [272, 136] width 544 height 272
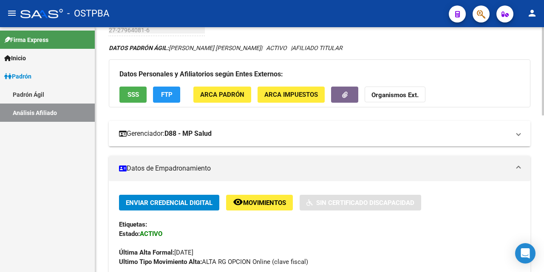
scroll to position [42, 0]
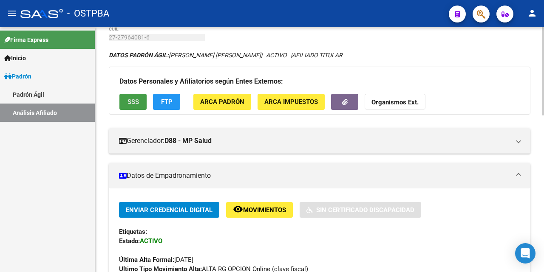
click at [142, 102] on button "SSS" at bounding box center [132, 102] width 27 height 16
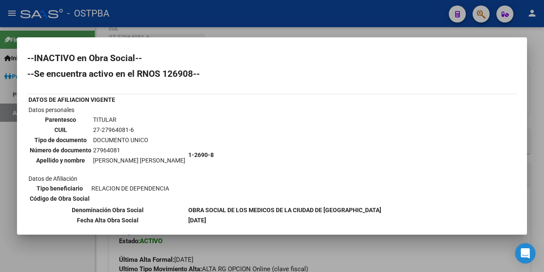
scroll to position [0, 0]
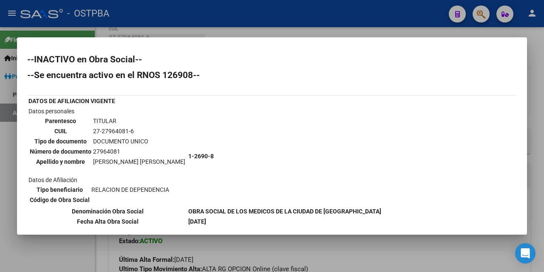
click at [302, 33] on div at bounding box center [272, 136] width 544 height 272
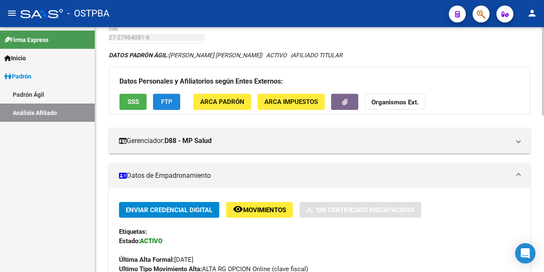
click at [164, 99] on span "FTP" at bounding box center [166, 103] width 11 height 8
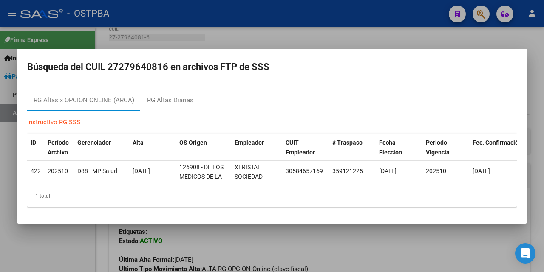
click at [350, 35] on div at bounding box center [272, 136] width 544 height 272
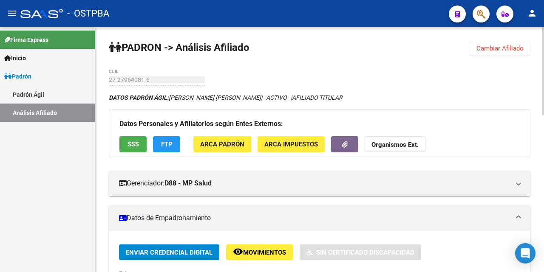
click at [226, 145] on span "ARCA Padrón" at bounding box center [222, 145] width 44 height 8
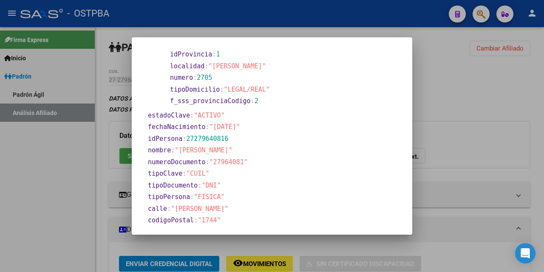
scroll to position [35, 0]
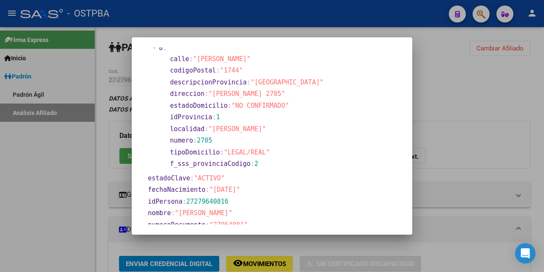
click at [335, 33] on div at bounding box center [272, 136] width 544 height 272
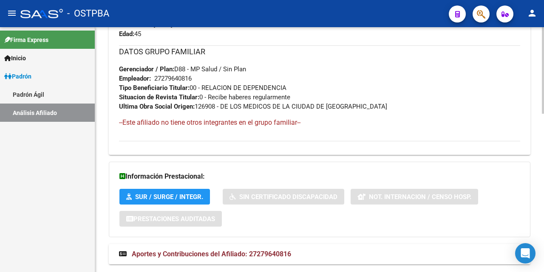
scroll to position [447, 0]
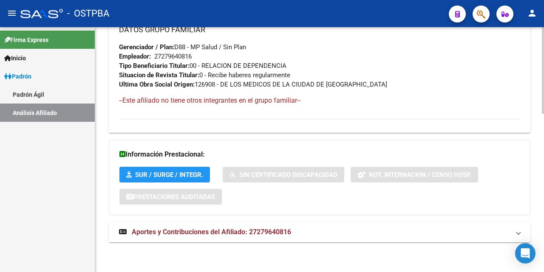
click at [273, 230] on span "Aportes y Contribuciones del Afiliado: 27279640816" at bounding box center [211, 232] width 159 height 8
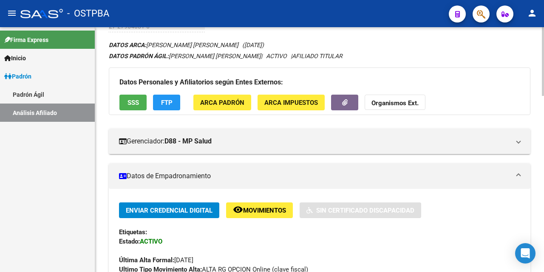
scroll to position [0, 0]
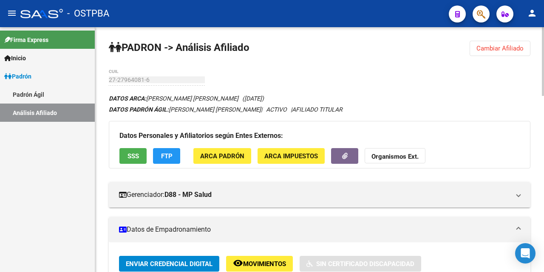
click at [394, 157] on strong "Organismos Ext." at bounding box center [394, 157] width 47 height 8
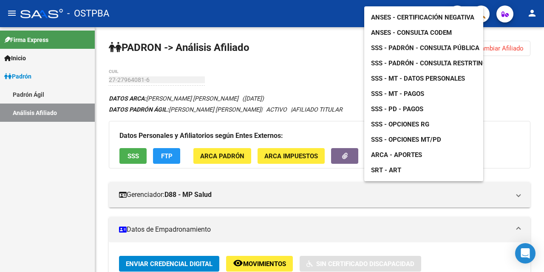
click at [504, 108] on div at bounding box center [272, 136] width 544 height 272
